Goal: Task Accomplishment & Management: Manage account settings

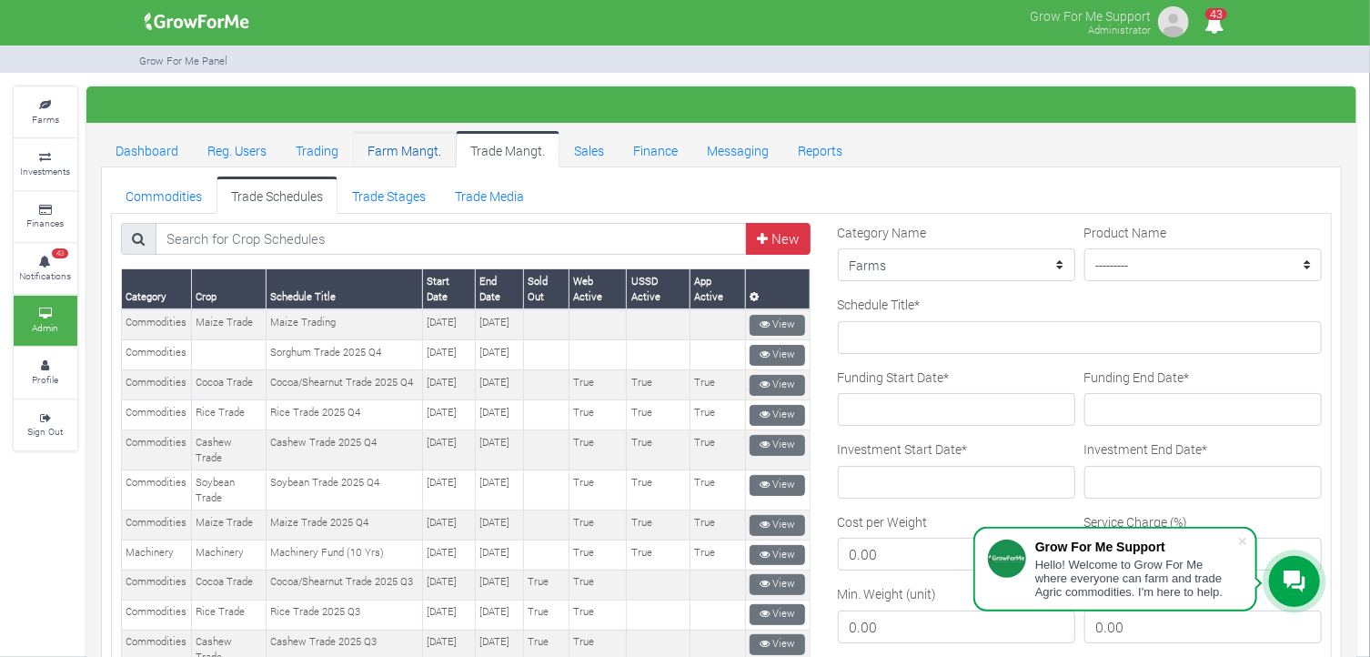
click at [388, 157] on link "Farm Mangt." at bounding box center [404, 149] width 103 height 36
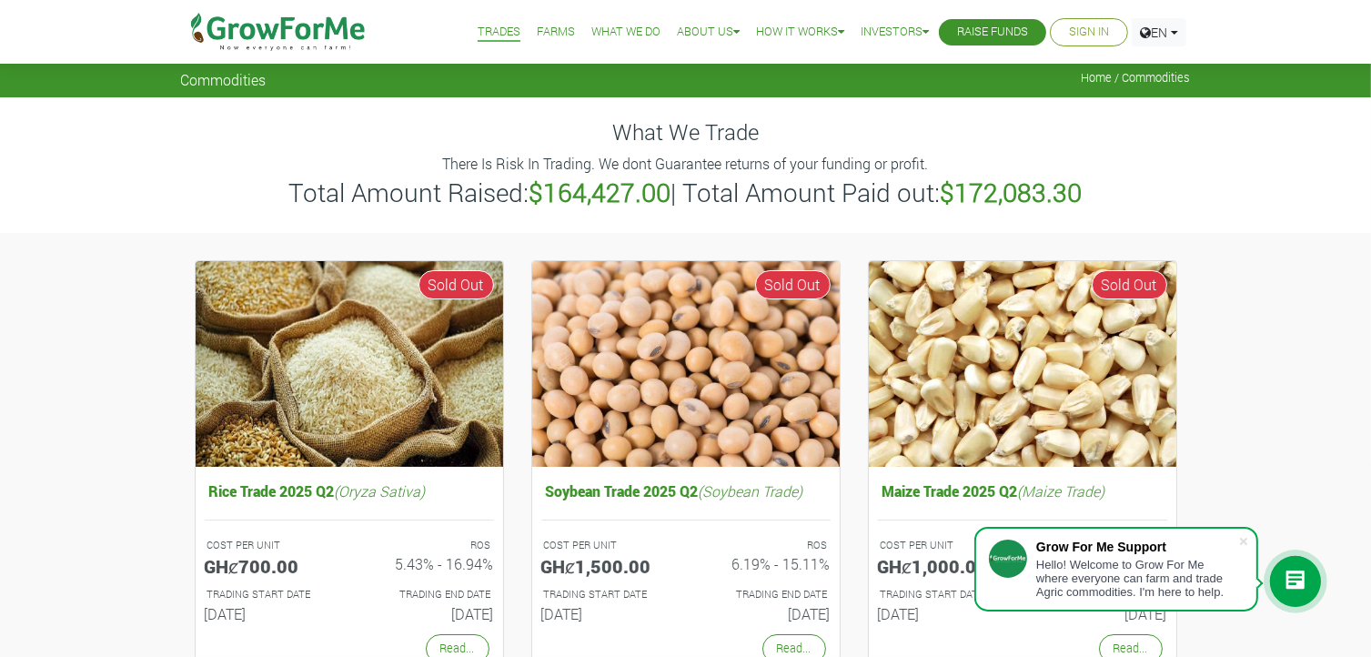
click at [546, 33] on link "Farms" at bounding box center [556, 32] width 38 height 19
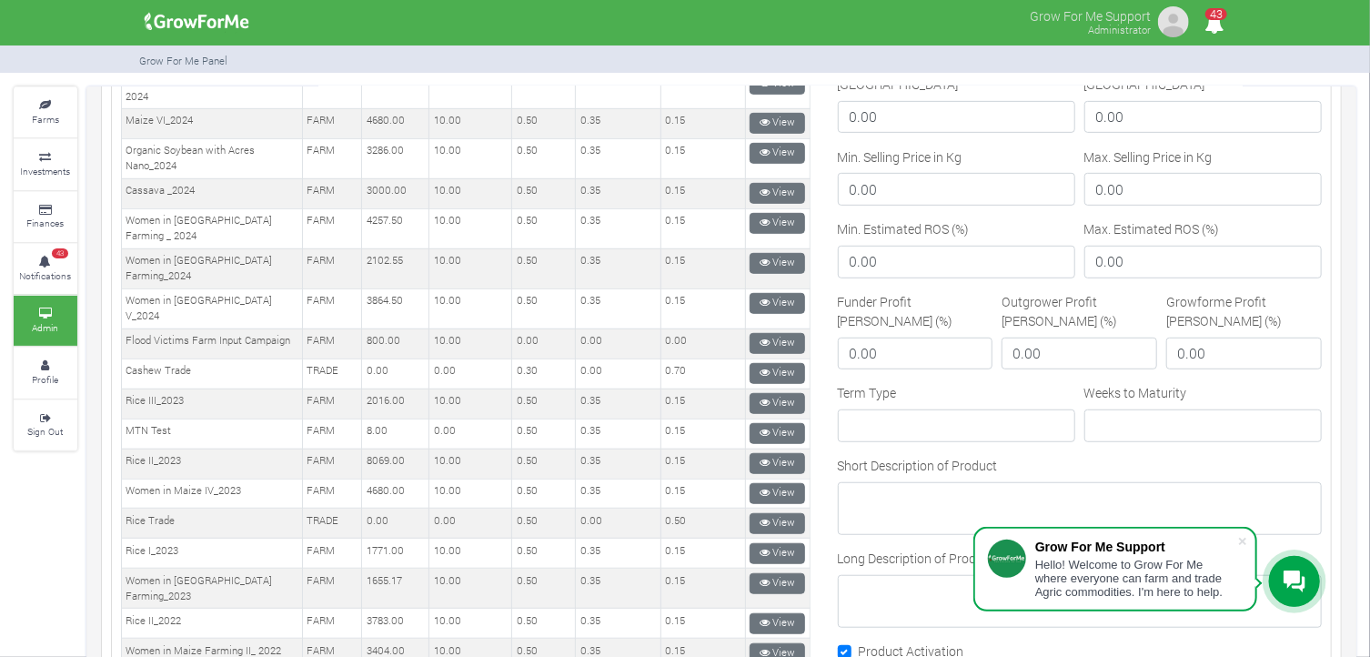
scroll to position [546, 0]
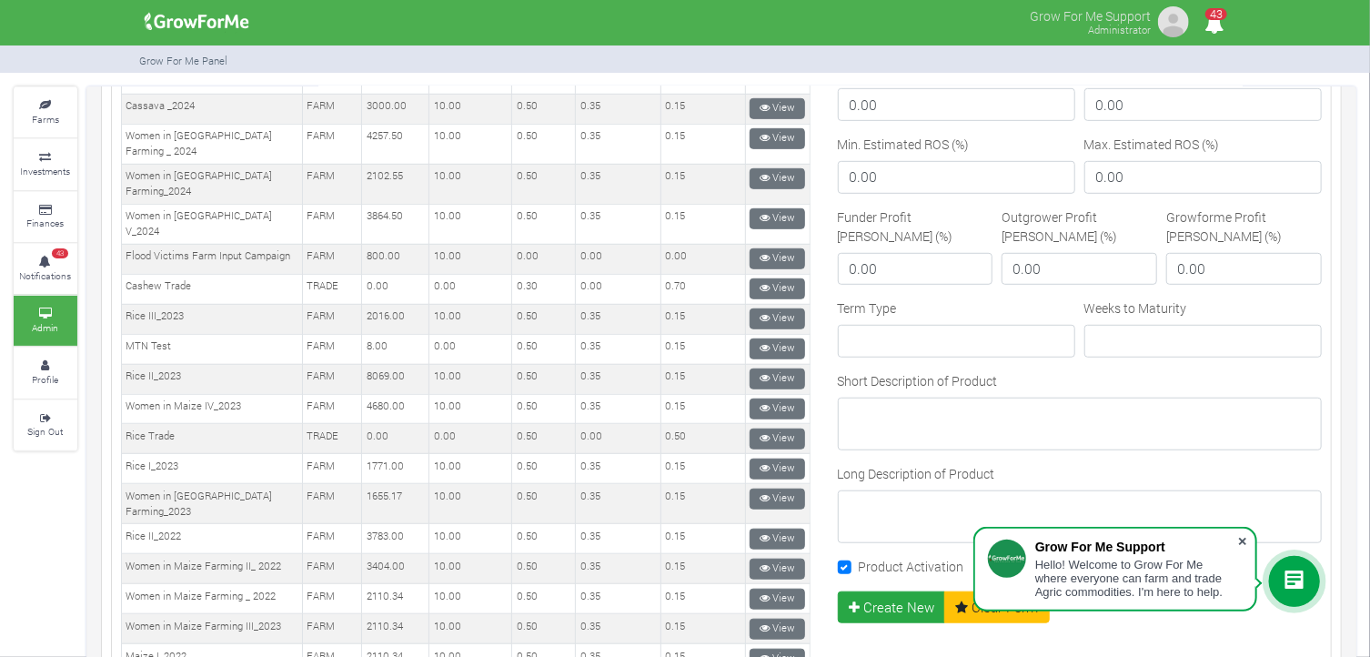
click at [1242, 544] on span at bounding box center [1243, 541] width 18 height 18
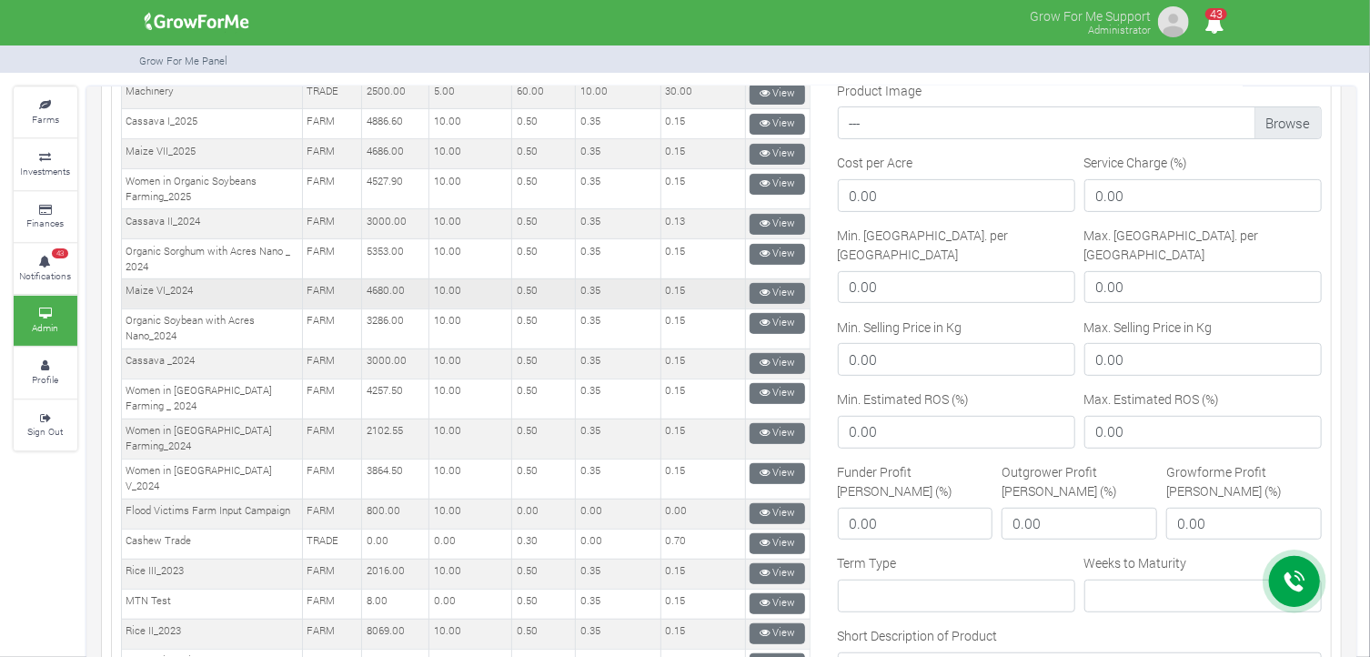
scroll to position [0, 0]
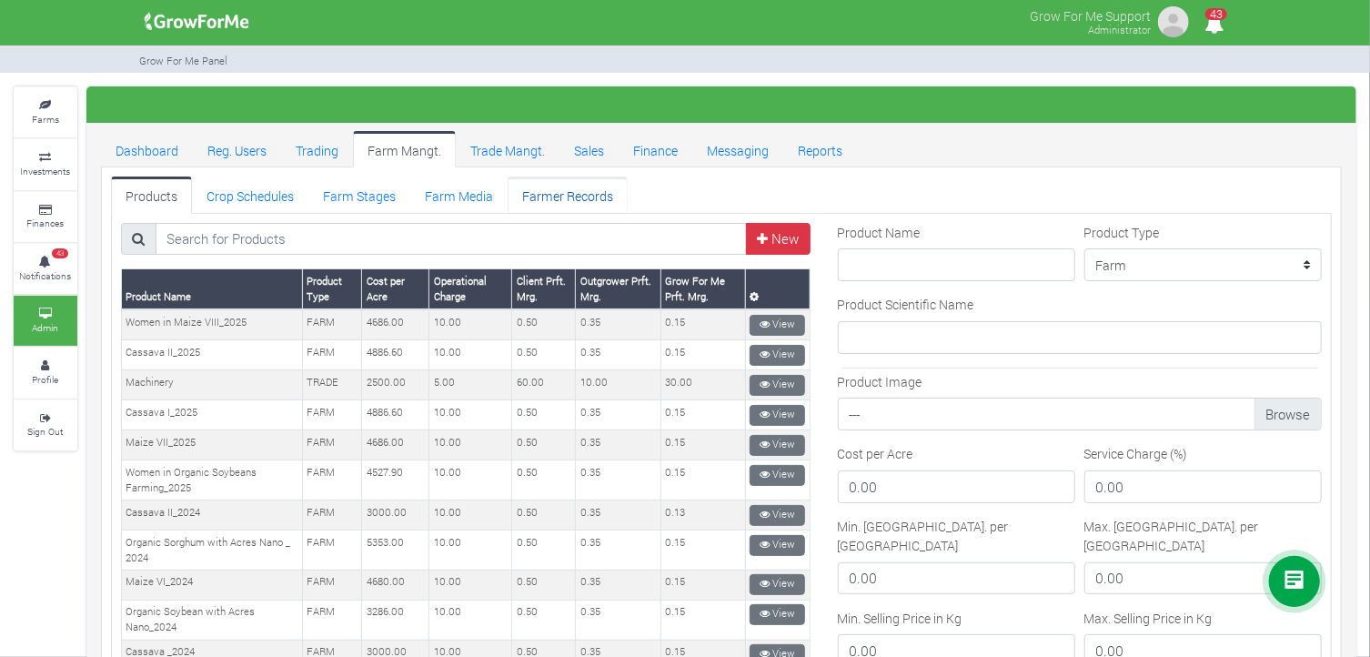
click at [515, 195] on link "Farmer Records" at bounding box center [568, 195] width 120 height 36
click at [484, 195] on link "Farm Media" at bounding box center [458, 195] width 97 height 36
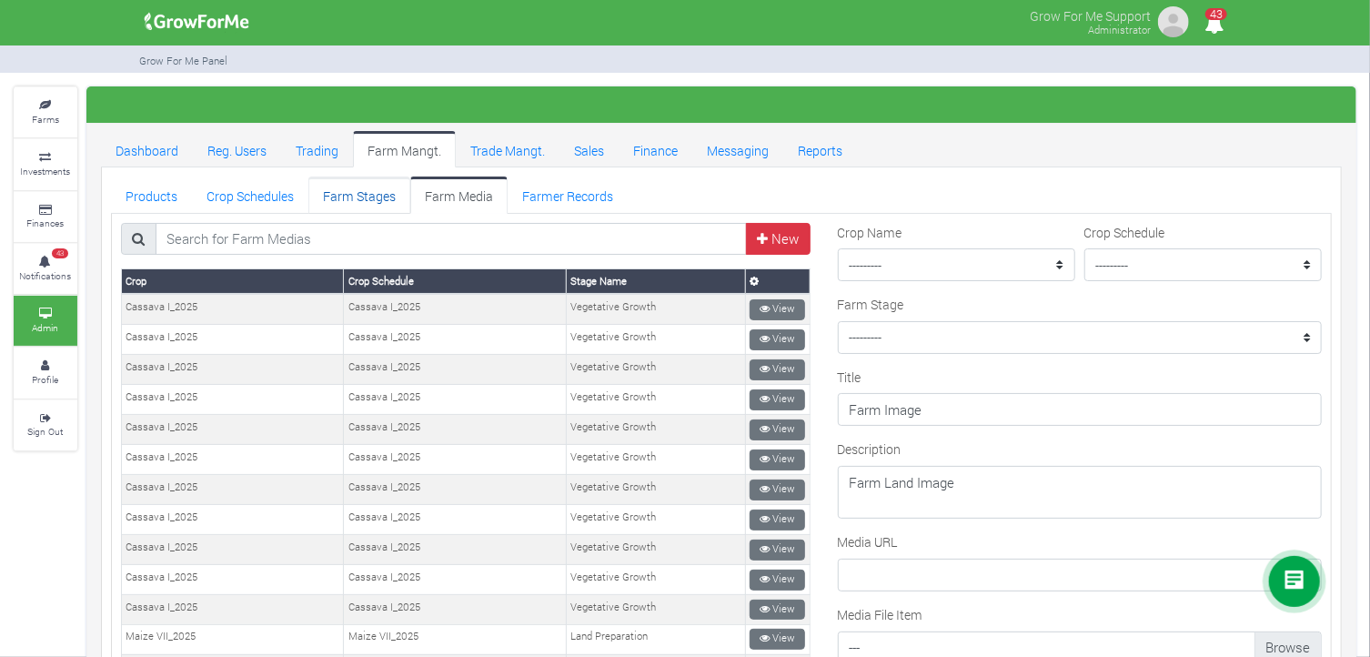
click at [361, 197] on link "Farm Stages" at bounding box center [359, 195] width 102 height 36
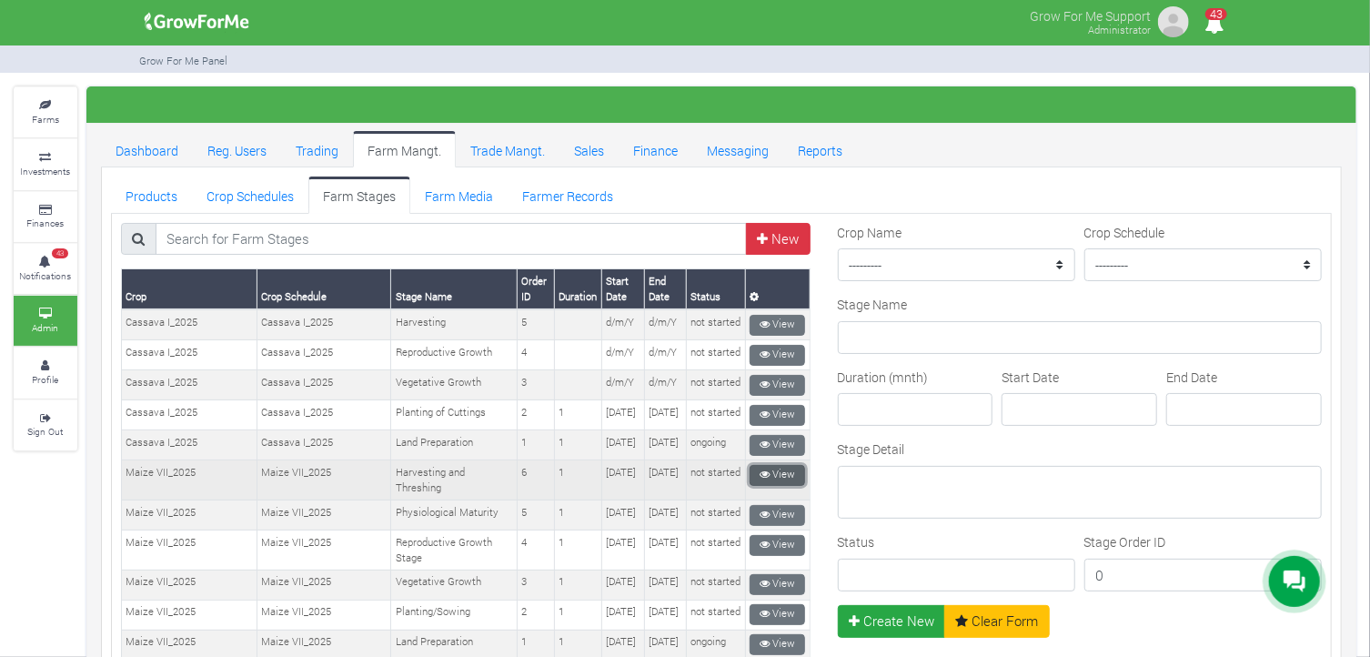
click at [764, 486] on link "View" at bounding box center [777, 475] width 55 height 21
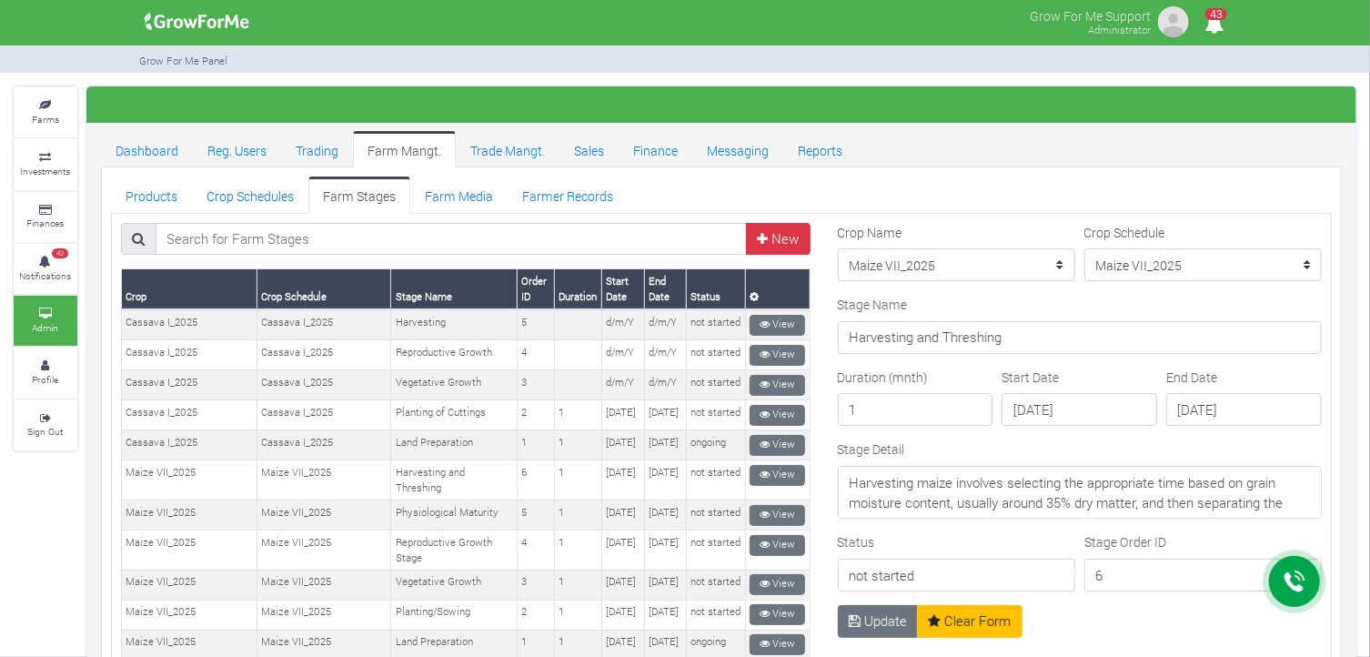
click at [1044, 449] on div "Stage Detail Harvesting maize involves selecting the appropriate time based on …" at bounding box center [1080, 478] width 485 height 79
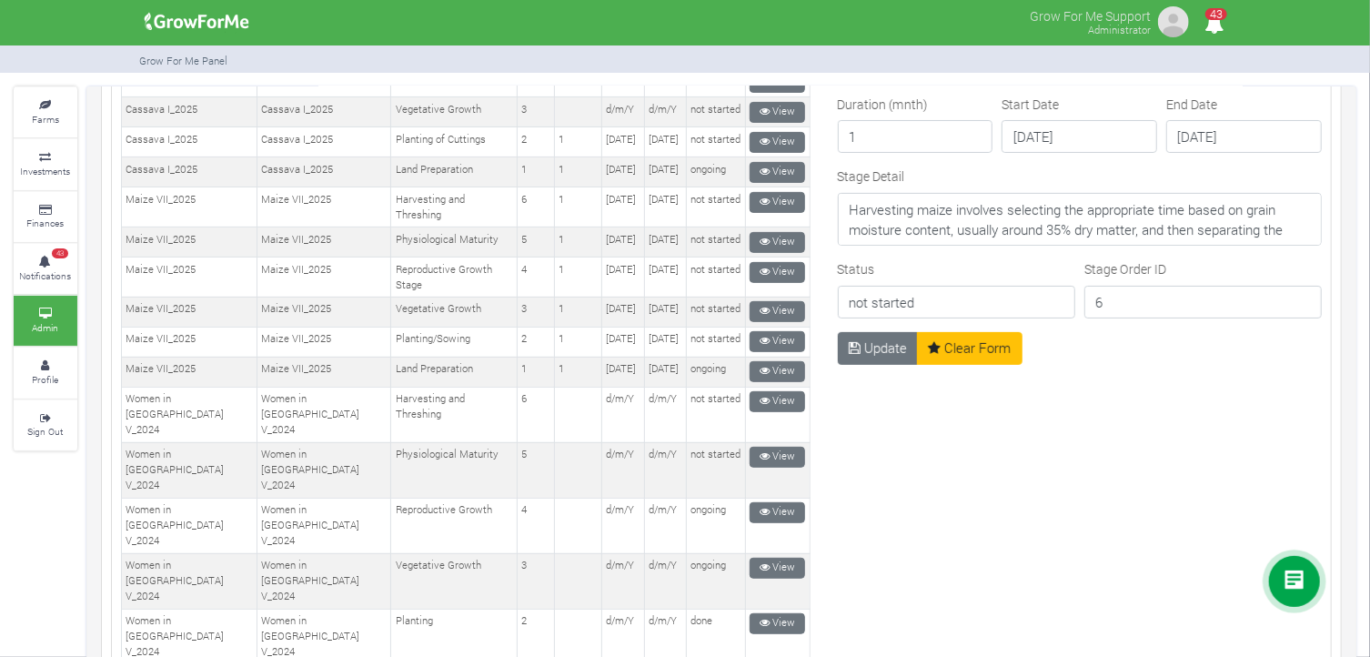
scroll to position [91, 0]
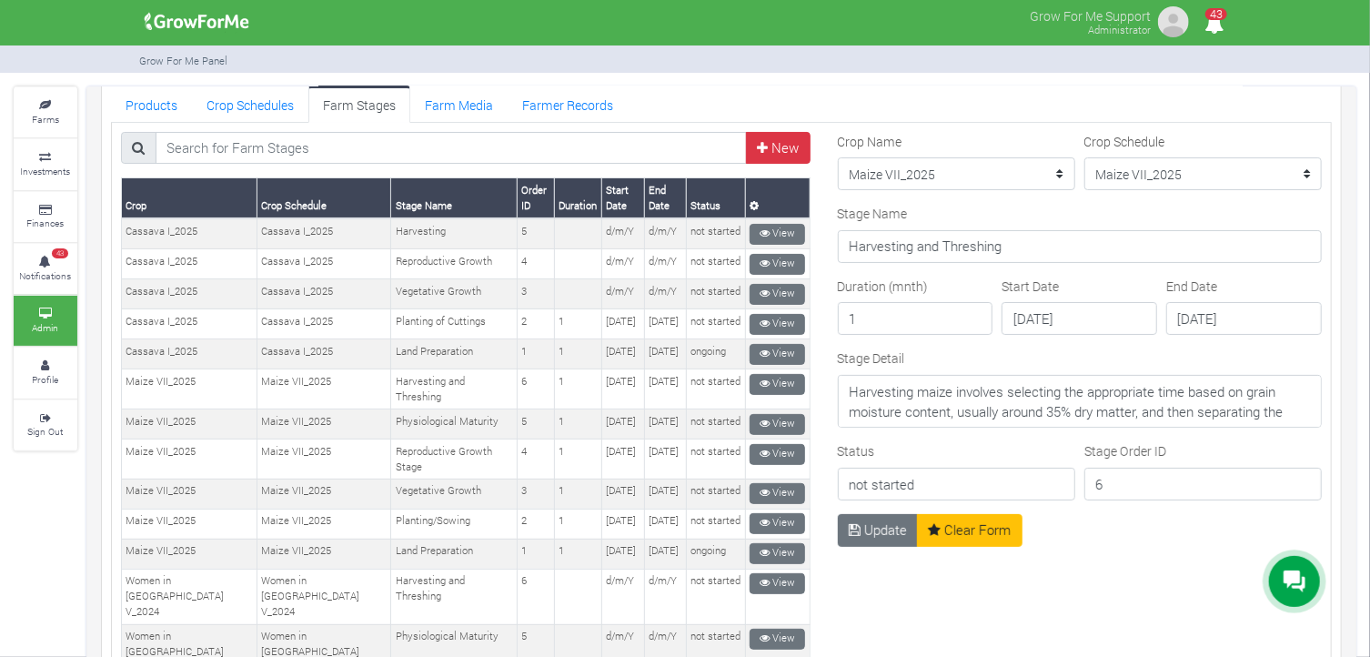
drag, startPoint x: 1041, startPoint y: 338, endPoint x: 1052, endPoint y: 336, distance: 11.1
click at [1041, 337] on div "Start Date 2025-06-27" at bounding box center [1079, 313] width 165 height 73
click at [939, 359] on div "Stage Detail Harvesting maize involves selecting the appropriate time based on …" at bounding box center [1080, 387] width 485 height 79
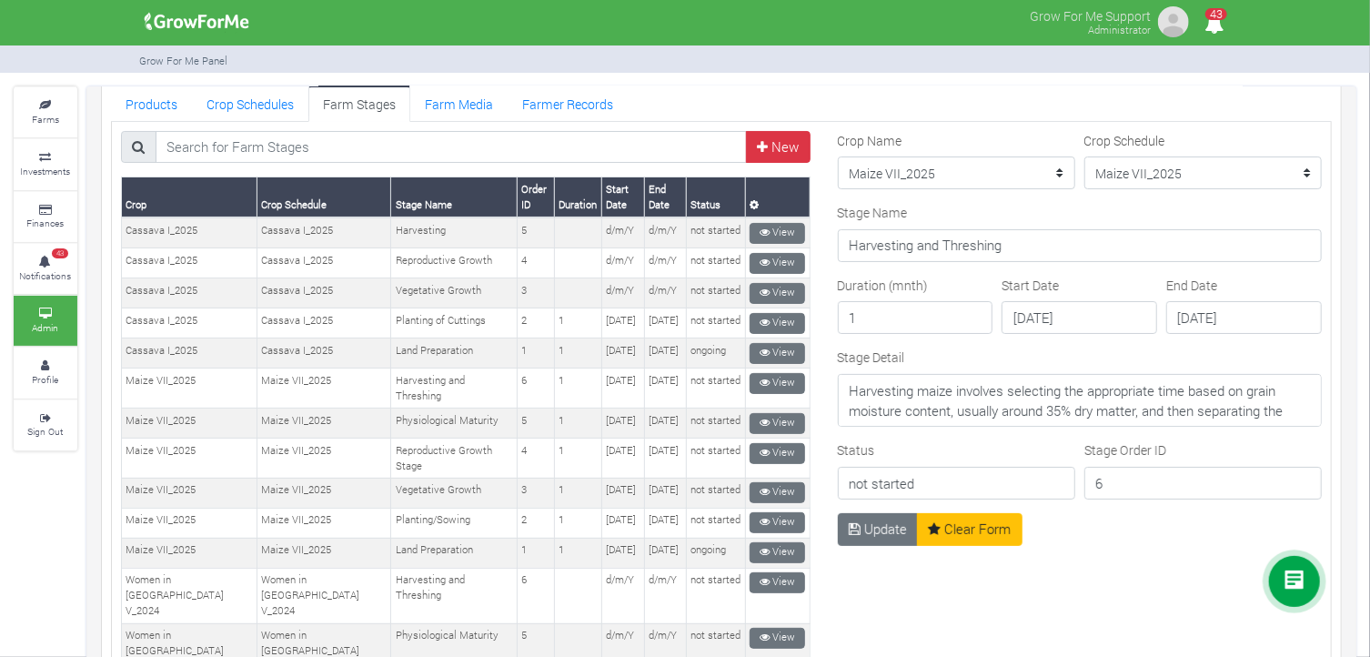
scroll to position [53, 0]
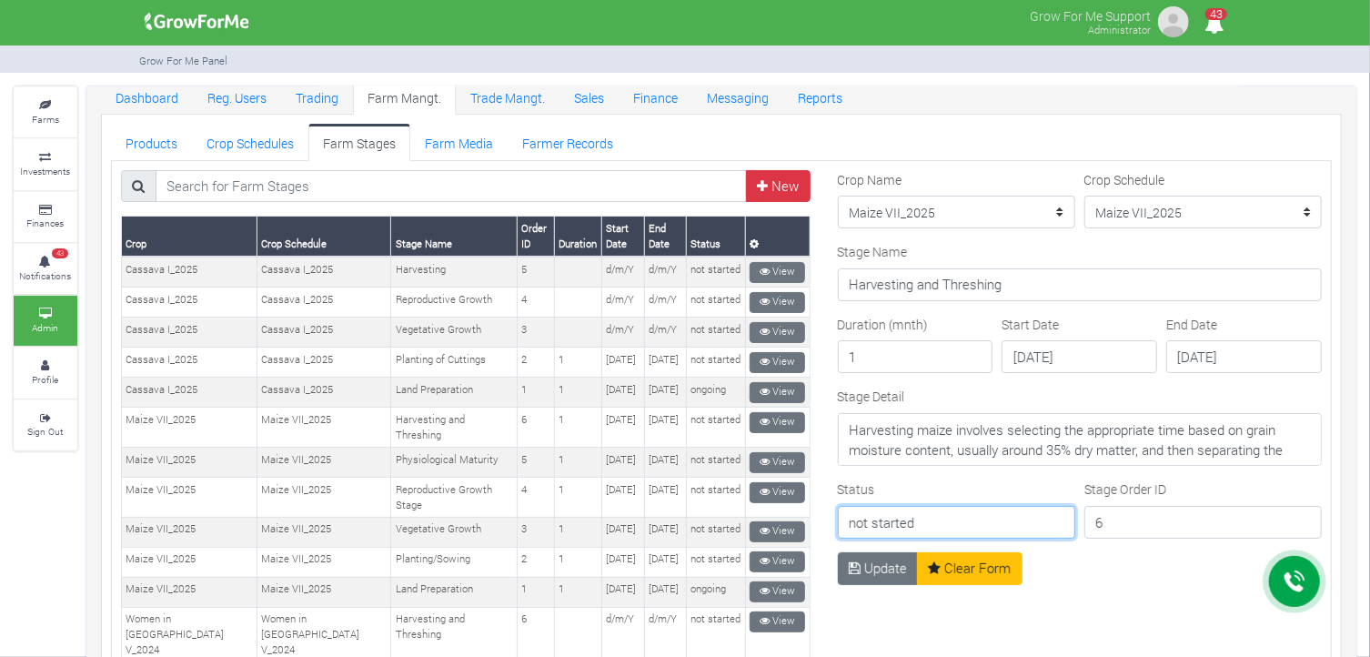
click at [994, 520] on input "not started" at bounding box center [956, 522] width 237 height 33
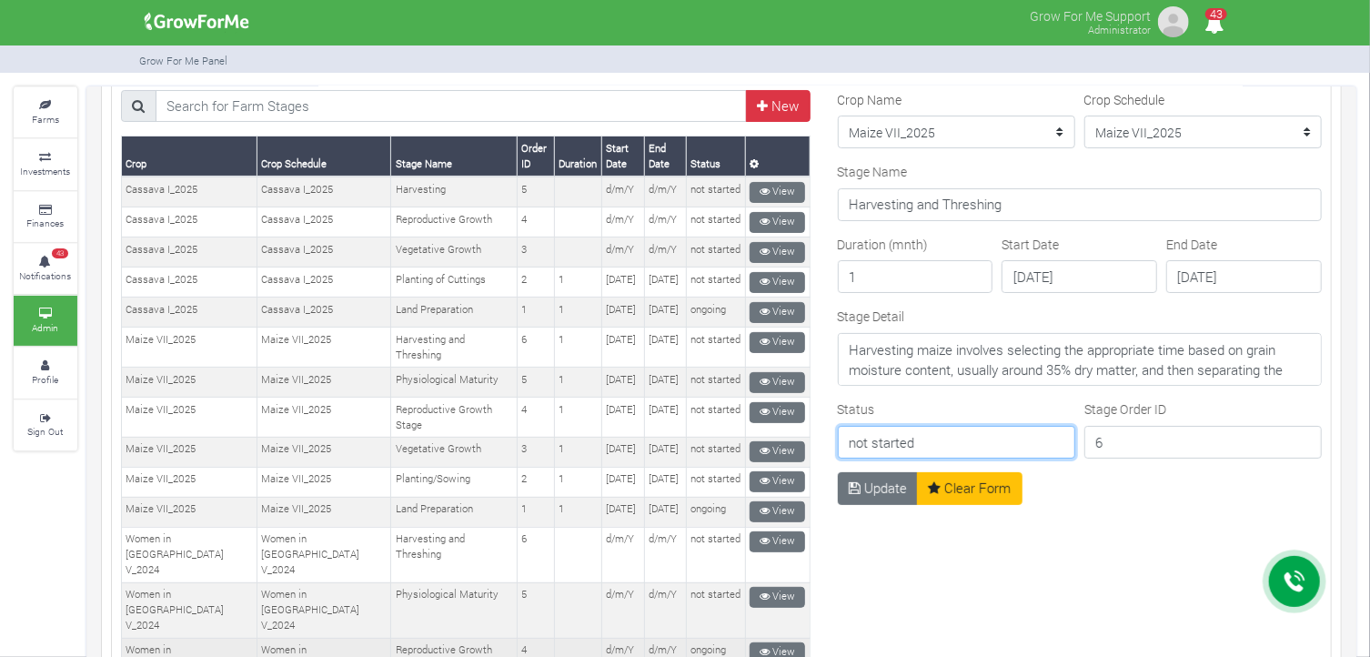
scroll to position [0, 0]
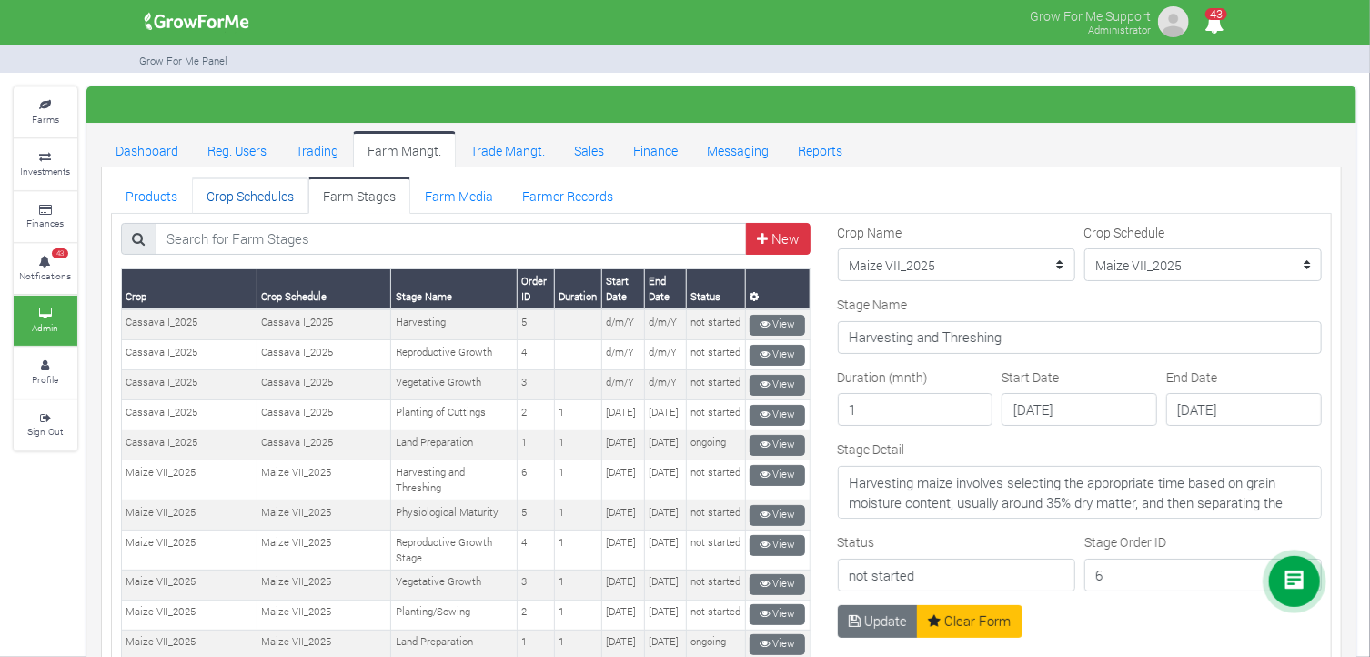
click at [255, 194] on link "Crop Schedules" at bounding box center [250, 195] width 116 height 36
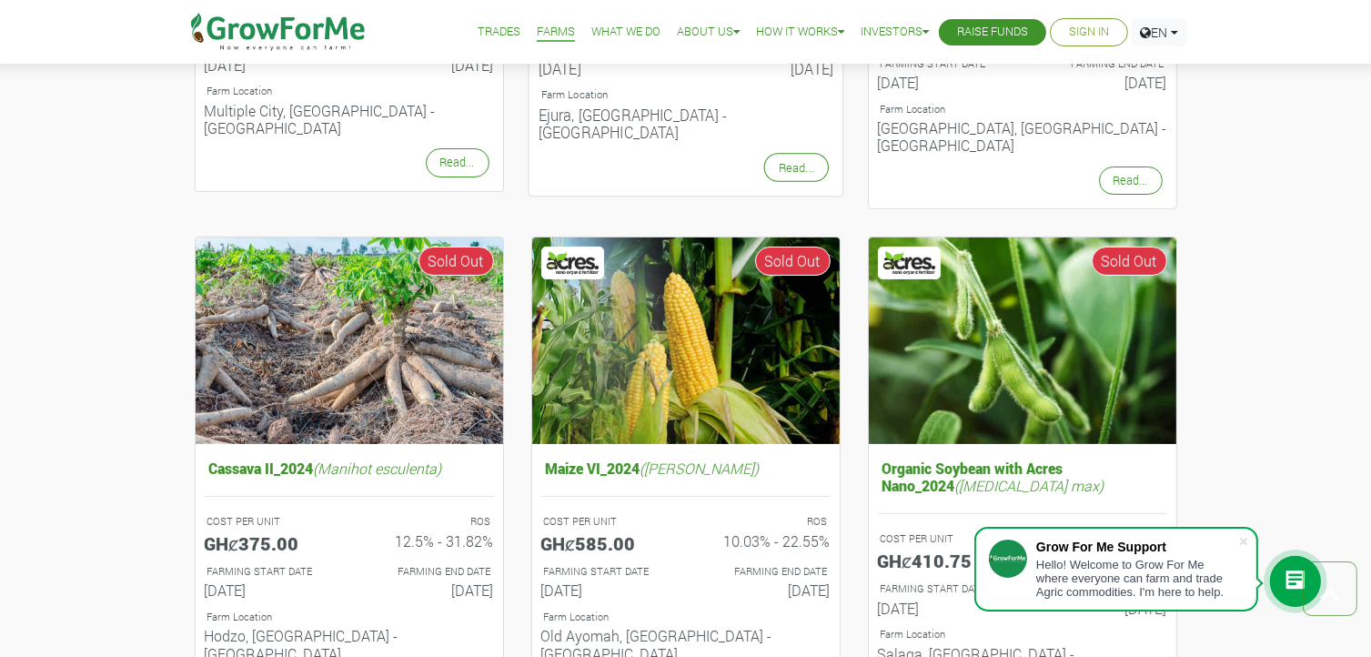
scroll to position [273, 0]
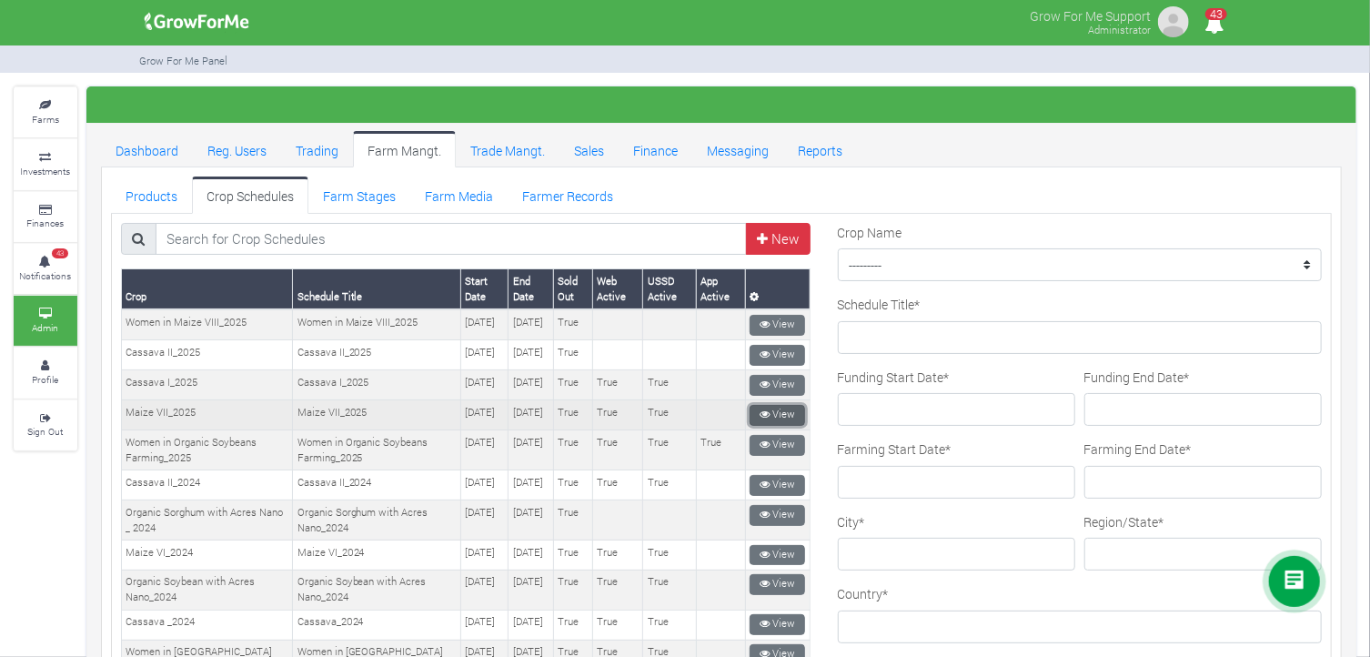
click at [762, 419] on icon at bounding box center [765, 414] width 10 height 10
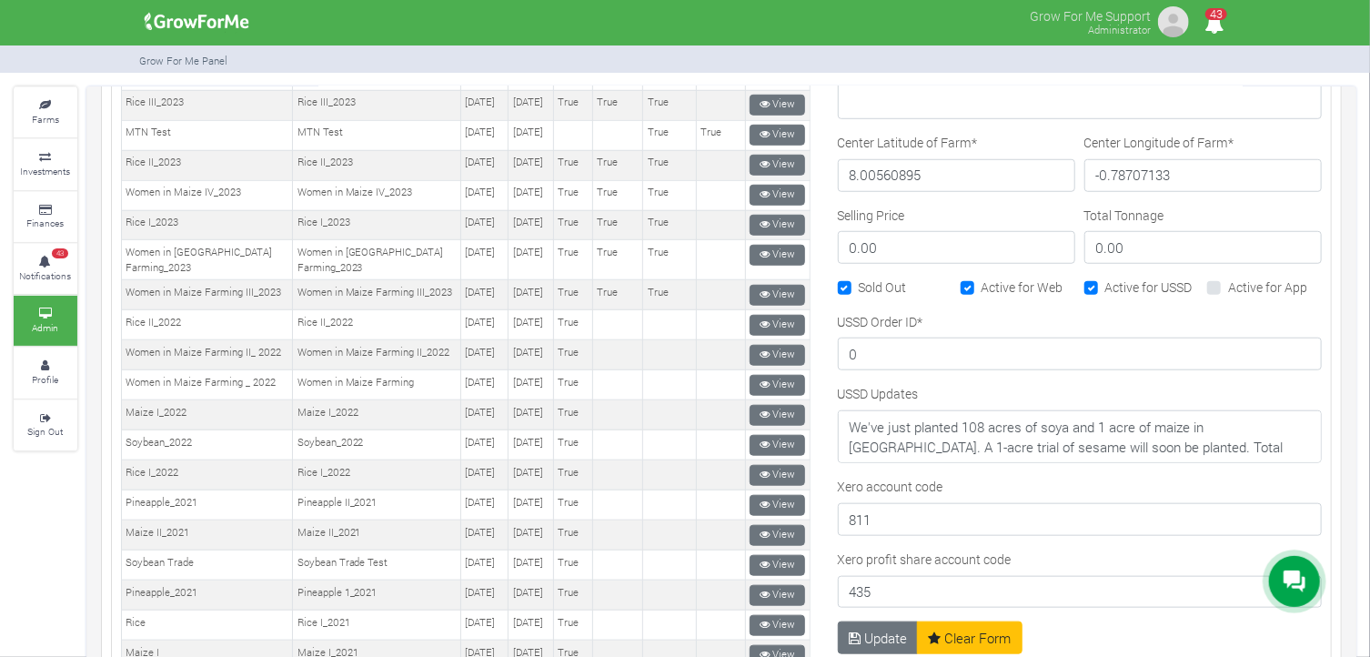
scroll to position [728, 0]
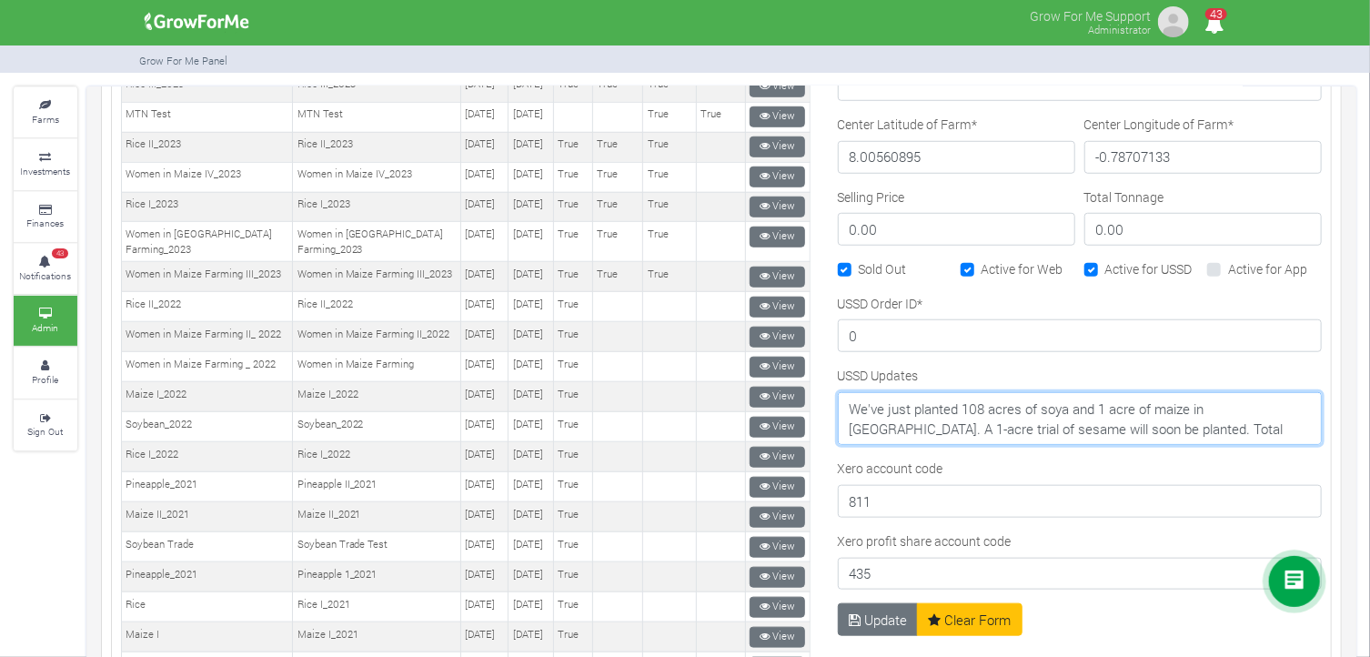
click at [1191, 425] on textarea "We've just planted 108 acres of soya and 1 acre of maize in Takpili. A 1-acre t…" at bounding box center [1080, 418] width 485 height 53
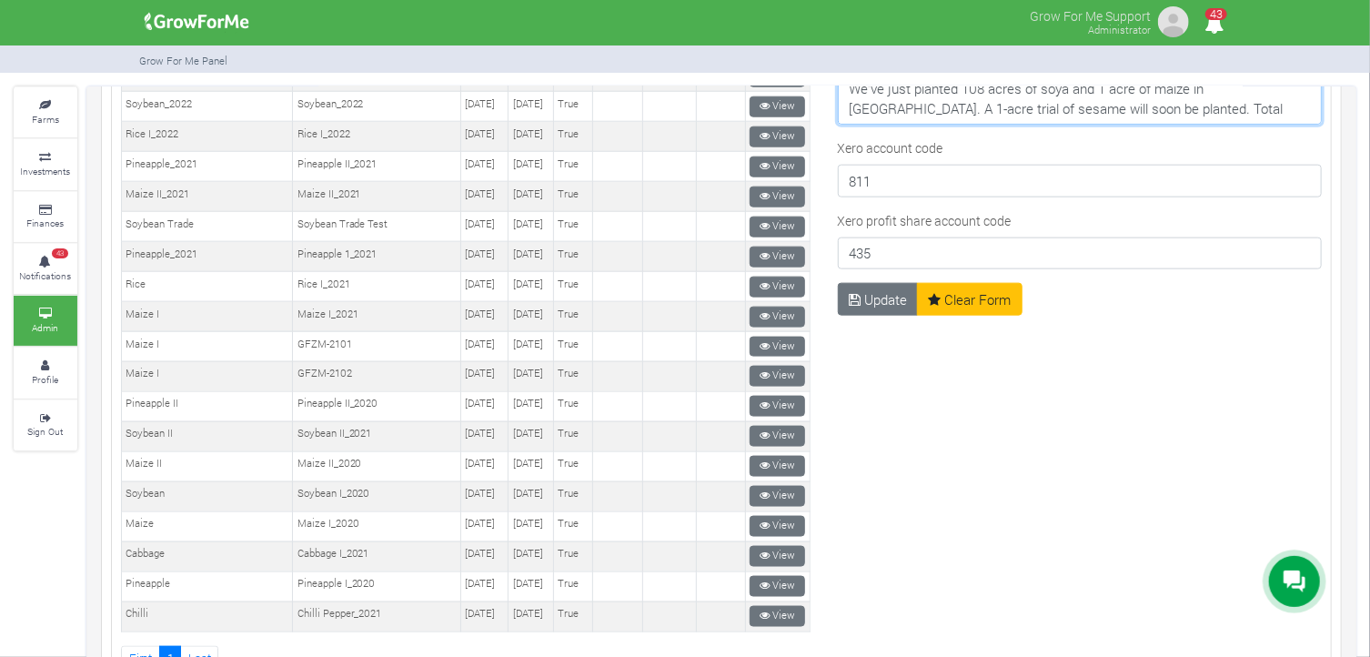
scroll to position [1049, 0]
